Goal: Find specific page/section: Find specific page/section

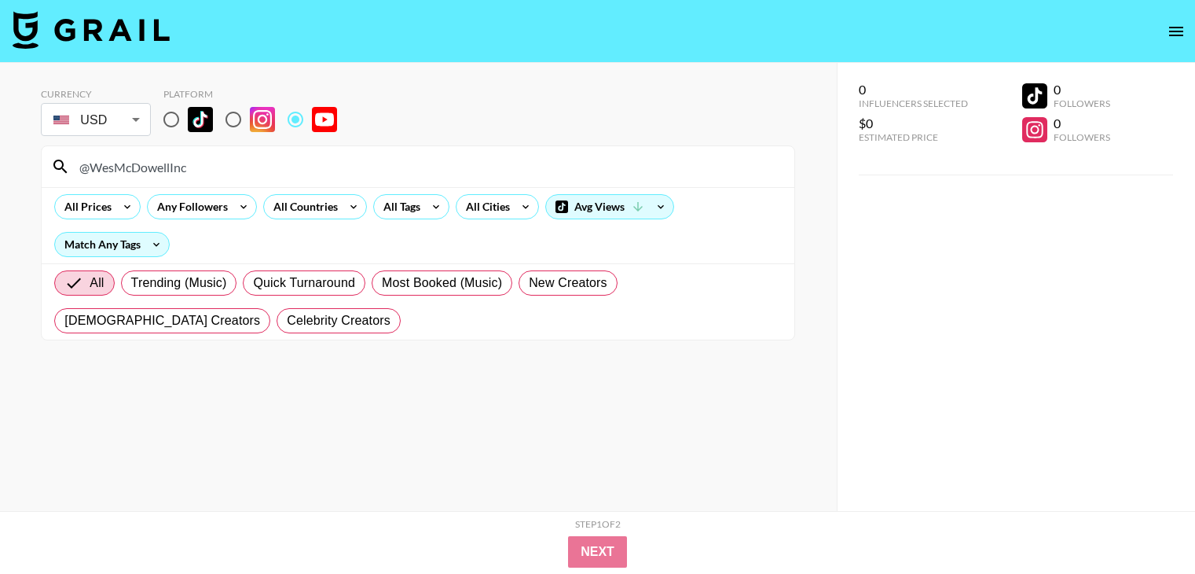
click at [176, 161] on input "@WesMcDowellInc" at bounding box center [427, 166] width 715 height 25
click at [211, 171] on input "@JonDorman" at bounding box center [427, 166] width 715 height 25
click at [211, 164] on input "@JonDorman" at bounding box center [427, 166] width 715 height 25
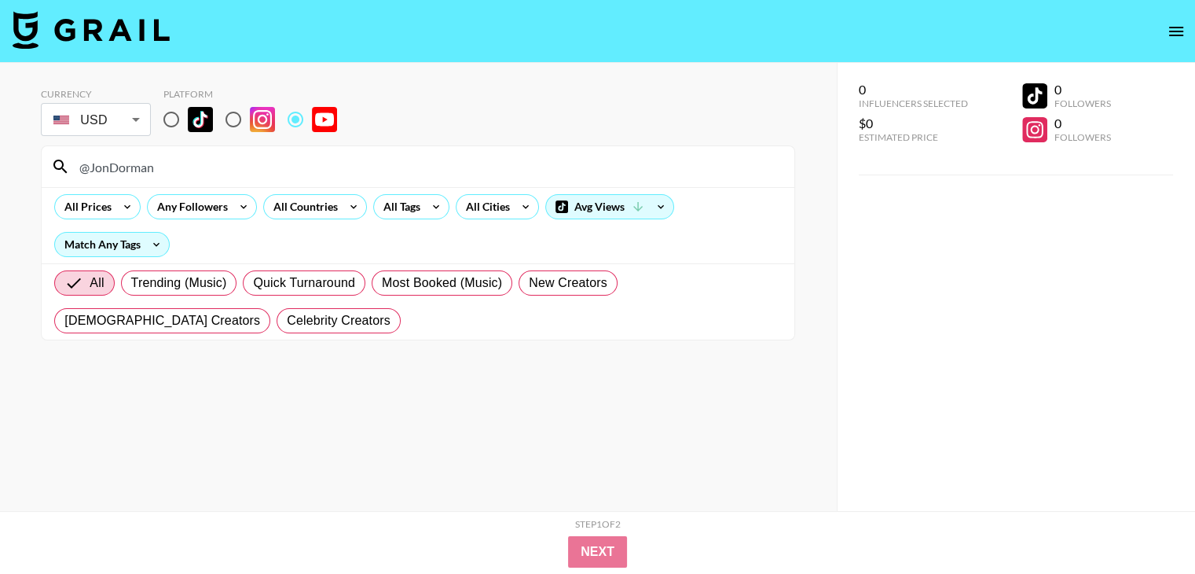
paste input "ProkoTV"
click at [239, 160] on input "@ProkoTV" at bounding box center [427, 166] width 715 height 25
paste input "samdoesarts"
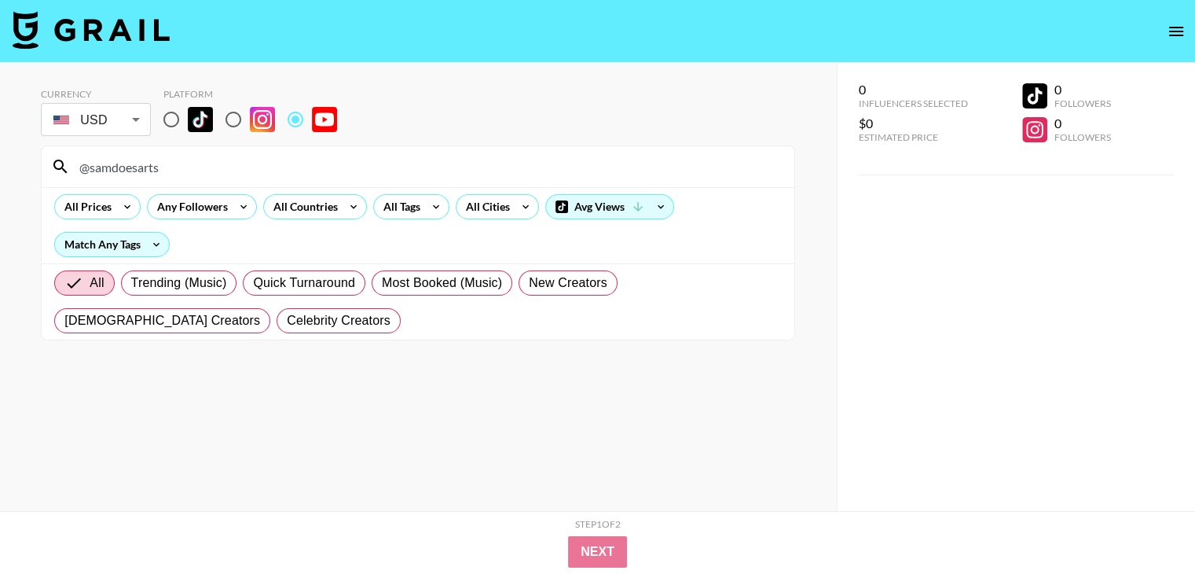
click at [297, 164] on input "@samdoesarts" at bounding box center [427, 166] width 715 height 25
paste input "JordanWelch"
click at [288, 171] on input "@JordanWelch" at bounding box center [427, 166] width 715 height 25
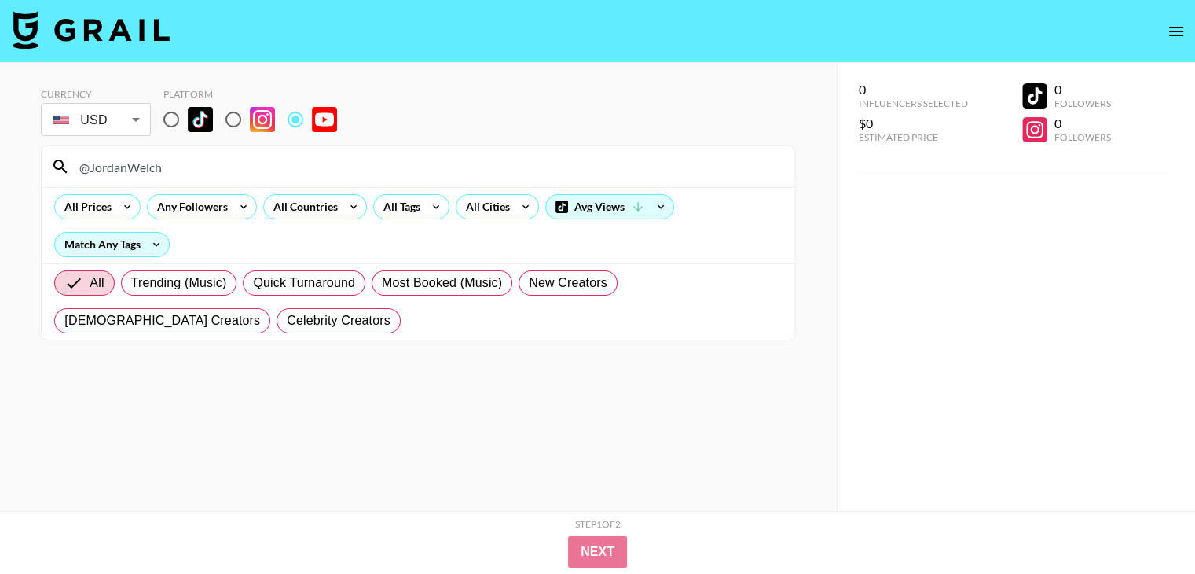
click at [288, 171] on input "@JordanWelch" at bounding box center [427, 166] width 715 height 25
paste input "inayahmcmillan"
click at [380, 172] on input "@inayahmcmillan" at bounding box center [427, 166] width 715 height 25
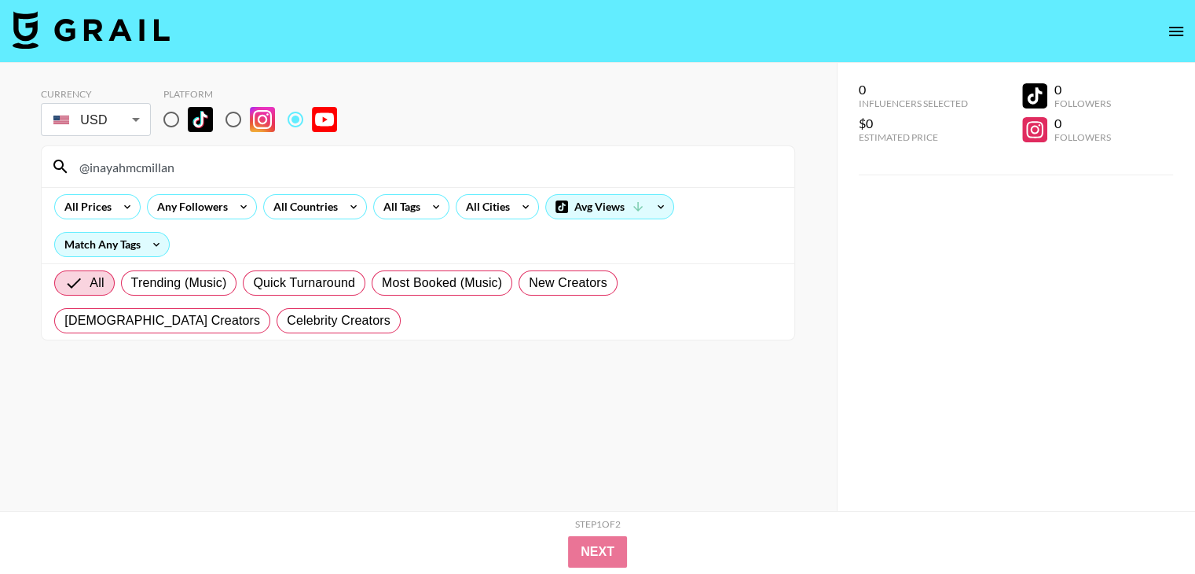
click at [380, 172] on input "@inayahmcmillan" at bounding box center [427, 166] width 715 height 25
paste input "CalebBoxxMedia"
click at [339, 166] on input "@CalebBoxxMedia" at bounding box center [427, 166] width 715 height 25
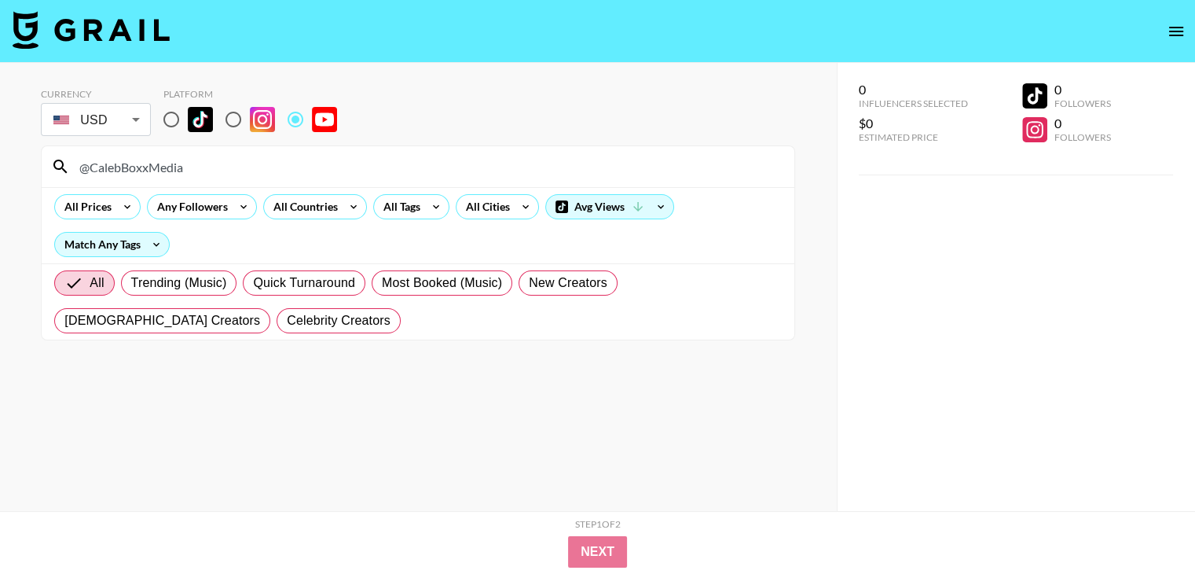
paste input "hrisSain1"
click at [289, 164] on input "@ChrisSain1" at bounding box center [427, 166] width 715 height 25
paste input "[PERSON_NAME]"
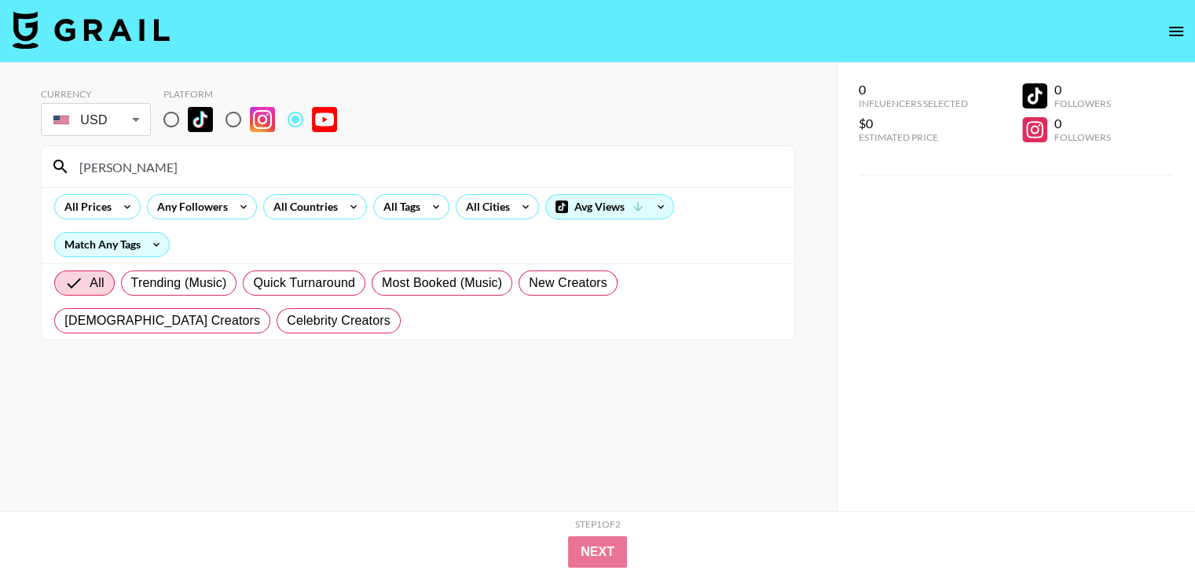
click at [252, 171] on input "[PERSON_NAME]" at bounding box center [427, 166] width 715 height 25
paste input "@[GEOGRAPHIC_DATA]"
click at [268, 171] on input "@[GEOGRAPHIC_DATA]" at bounding box center [427, 166] width 715 height 25
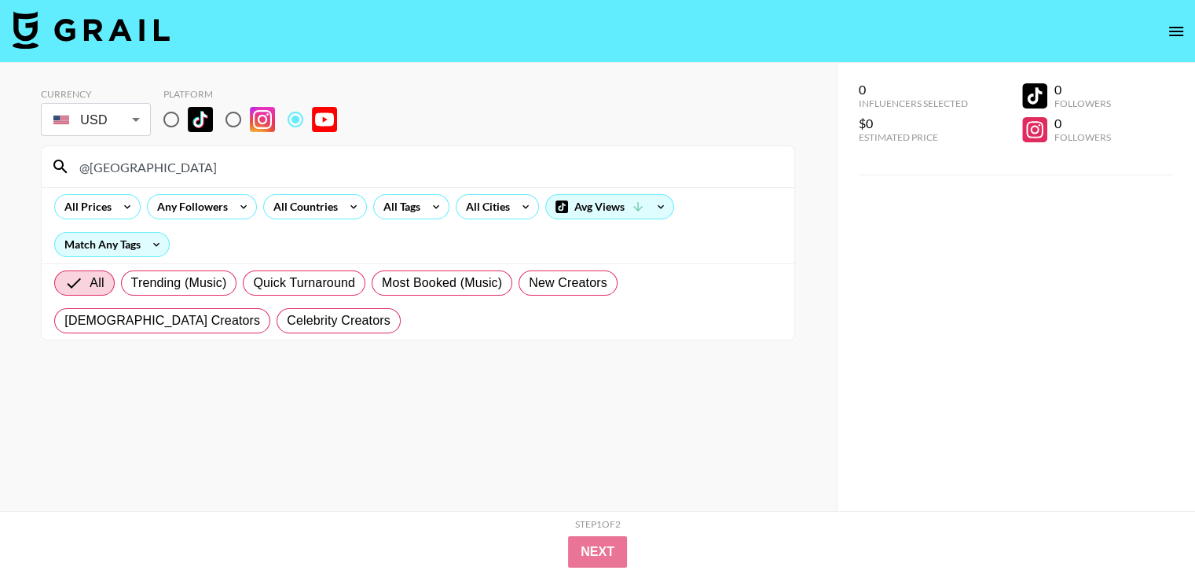
click at [268, 171] on input "@[GEOGRAPHIC_DATA]" at bounding box center [427, 166] width 715 height 25
paste input "KenanGrace"
click at [298, 174] on input "@KenanGrace" at bounding box center [427, 166] width 715 height 25
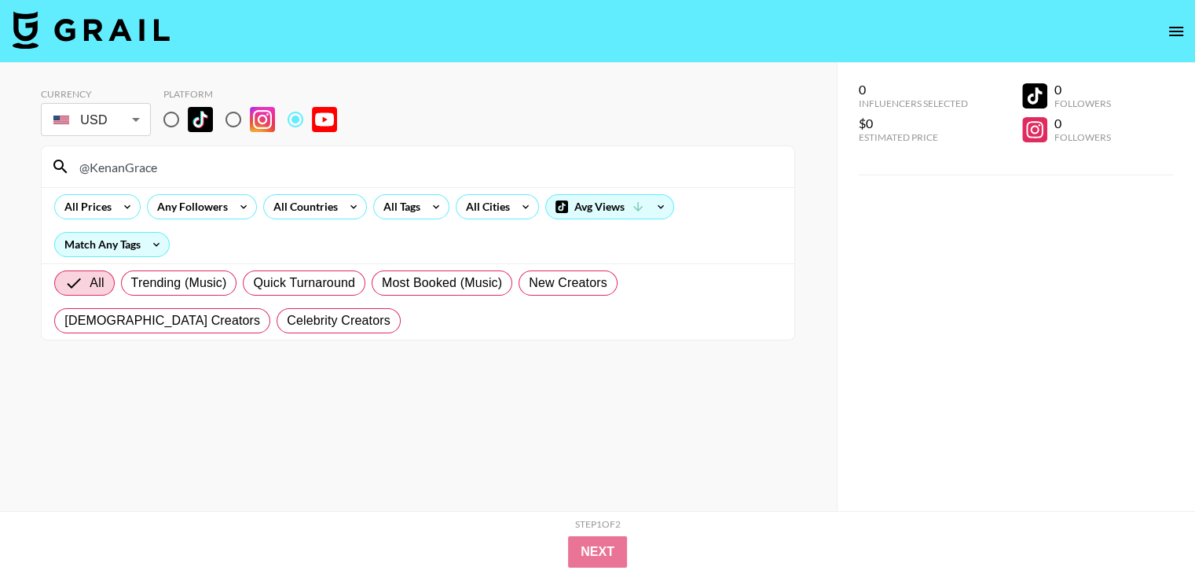
click at [298, 174] on input "@KenanGrace" at bounding box center [427, 166] width 715 height 25
paste input "WallstreetTrapper"
click at [319, 160] on input "@WallstreetTrapper" at bounding box center [427, 166] width 715 height 25
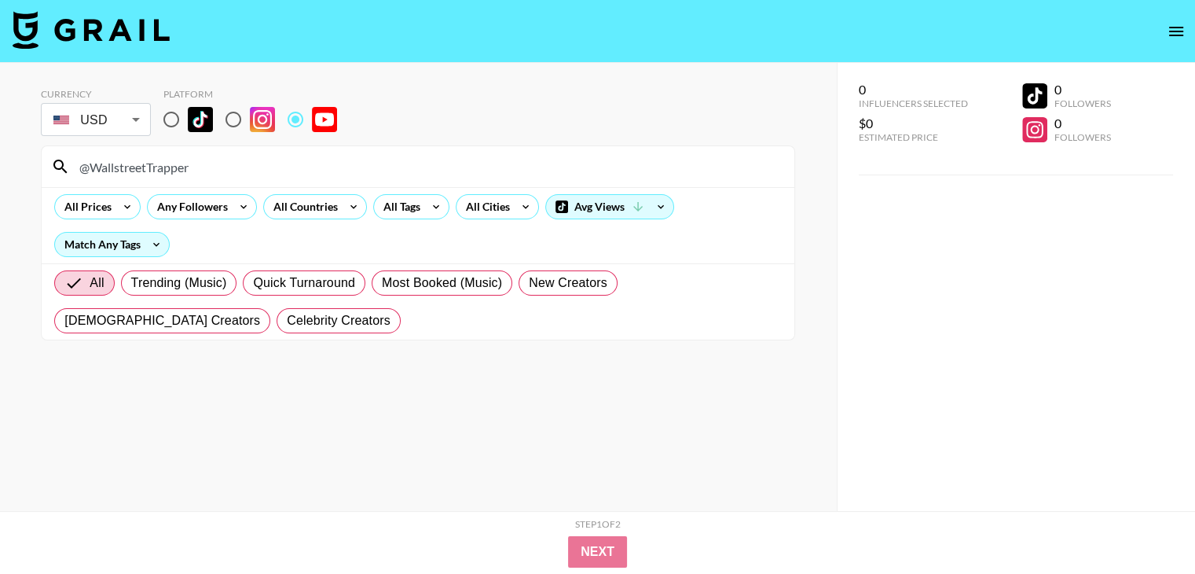
paste input "TheOneLanceB"
click at [351, 171] on input "@TheOneLanceB" at bounding box center [427, 166] width 715 height 25
paste input "MovingAverage"
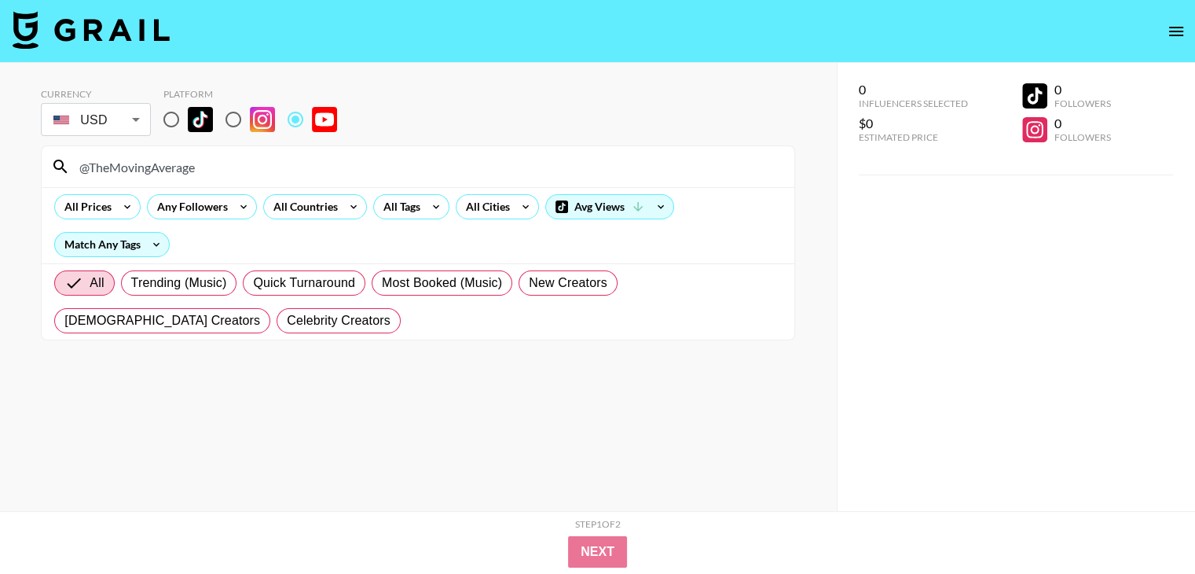
click at [370, 171] on input "@TheMovingAverage" at bounding box center [427, 166] width 715 height 25
paste input "KidCrew"
click at [280, 158] on input "@KidCrew" at bounding box center [427, 166] width 715 height 25
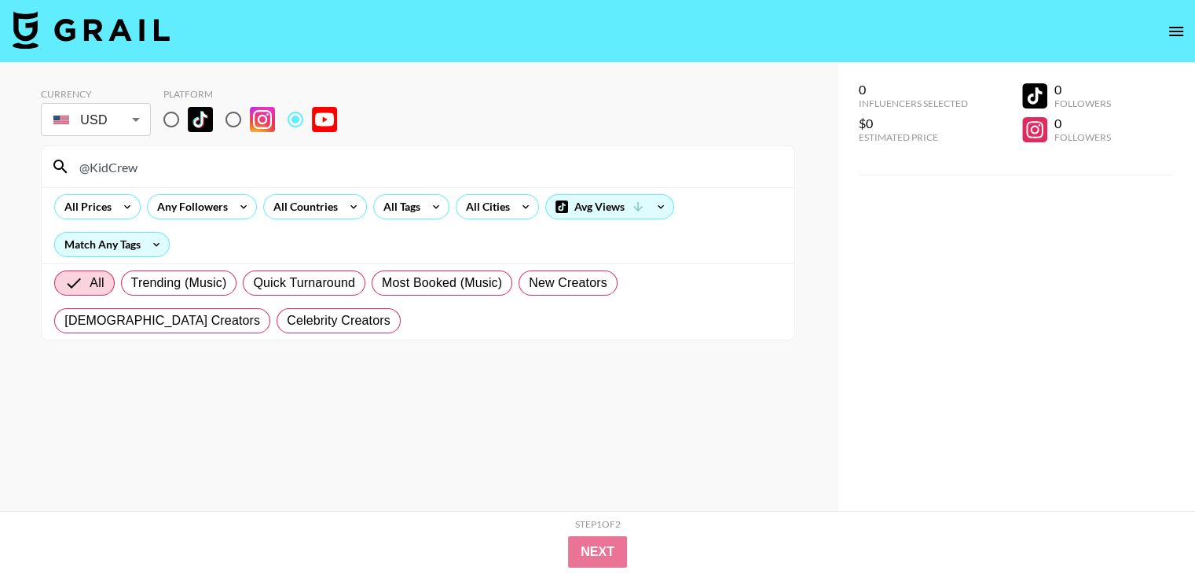
click at [280, 158] on input "@KidCrew" at bounding box center [427, 166] width 715 height 25
paste input "Blippi"
click at [252, 180] on div "@Blippi" at bounding box center [418, 166] width 753 height 41
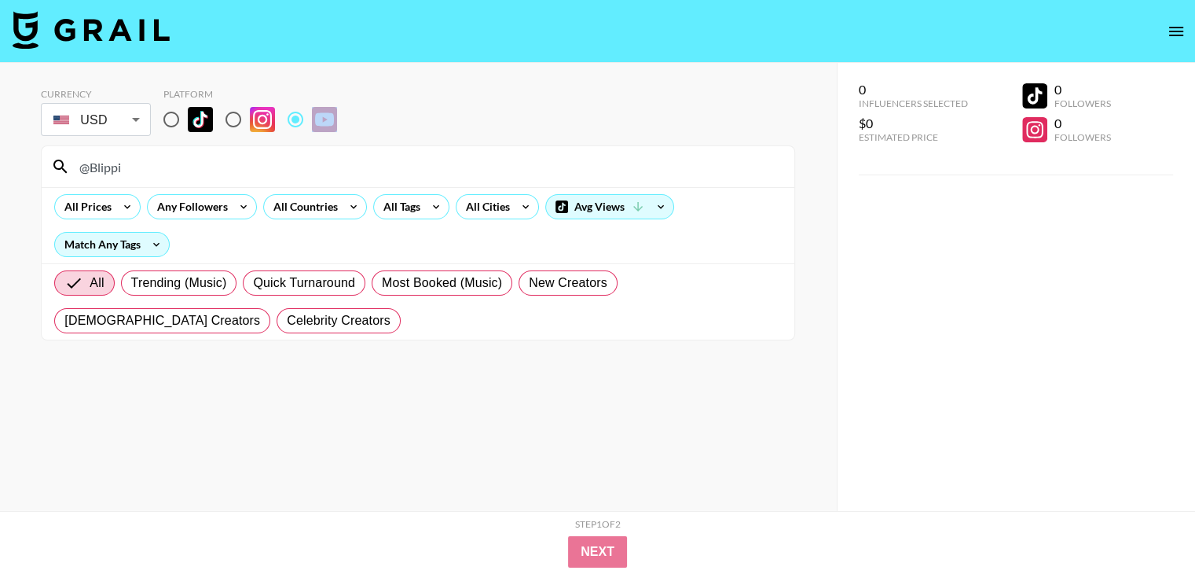
click at [252, 180] on div "@Blippi" at bounding box center [418, 166] width 753 height 41
click at [251, 170] on input "@Blippi" at bounding box center [427, 166] width 715 height 25
paste input "msrachel"
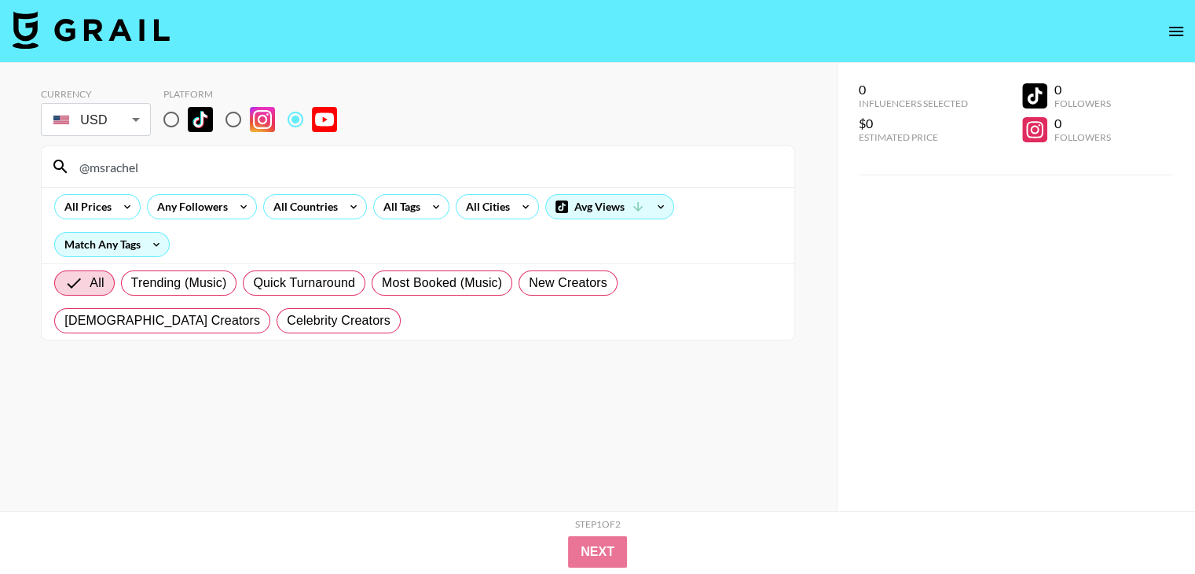
click at [252, 157] on input "@msrachel" at bounding box center [427, 166] width 715 height 25
paste input "Mark_Production"
type input "@Mark_Production"
